Goal: Task Accomplishment & Management: Complete application form

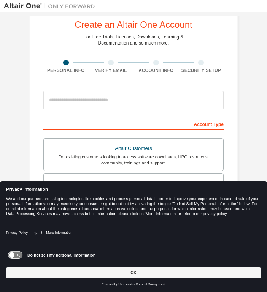
scroll to position [20, 0]
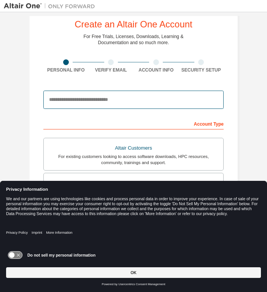
click at [94, 99] on input "email" at bounding box center [133, 100] width 181 height 18
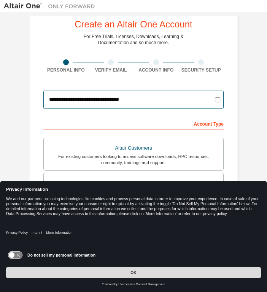
type input "**********"
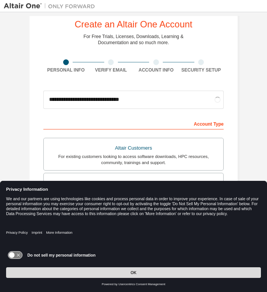
click at [90, 273] on button "OK" at bounding box center [133, 272] width 255 height 11
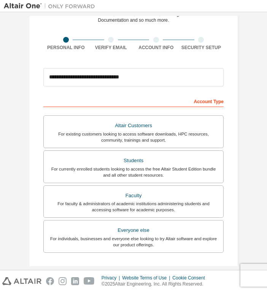
scroll to position [44, 0]
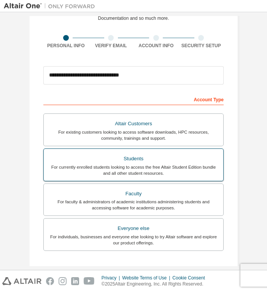
click at [87, 161] on div "Students" at bounding box center [133, 158] width 171 height 11
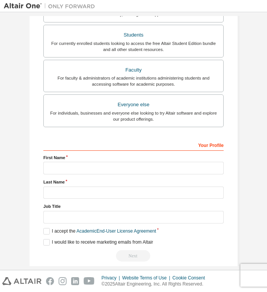
scroll to position [178, 0]
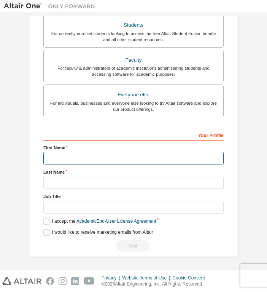
click at [54, 158] on input "text" at bounding box center [133, 158] width 181 height 13
type input "***"
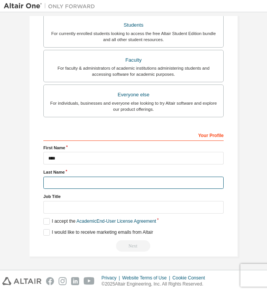
click at [59, 186] on input "text" at bounding box center [133, 183] width 181 height 13
type input "*******"
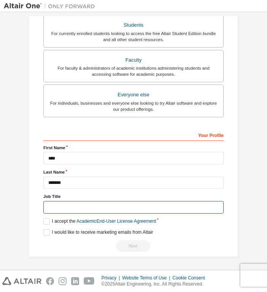
click at [57, 206] on input "text" at bounding box center [133, 207] width 181 height 13
type input "*******"
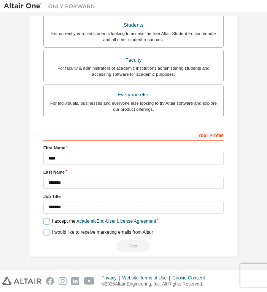
click at [47, 224] on label "I accept the Academic End-User License Agreement" at bounding box center [99, 221] width 113 height 6
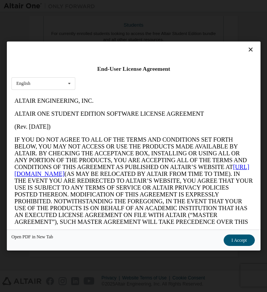
scroll to position [0, 0]
click at [231, 240] on button "I Accept" at bounding box center [239, 240] width 31 height 11
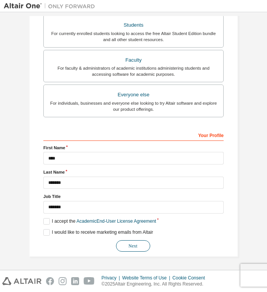
click at [126, 244] on button "Next" at bounding box center [133, 245] width 34 height 11
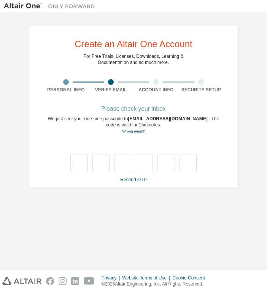
type input "*"
click at [84, 164] on input "*" at bounding box center [78, 164] width 17 height 18
type input "*"
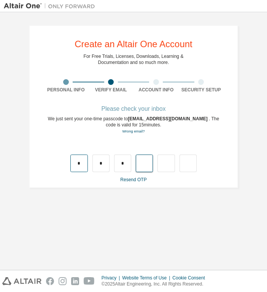
type input "*"
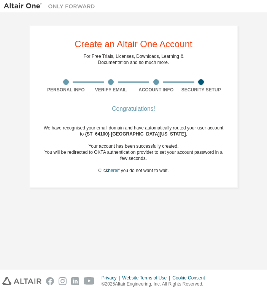
click at [90, 235] on div "Create an Altair One Account For Free Trials, Licenses, Downloads, Learning & D…" at bounding box center [134, 141] width 260 height 250
click at [110, 169] on link "here" at bounding box center [112, 170] width 9 height 5
